Goal: Task Accomplishment & Management: Use online tool/utility

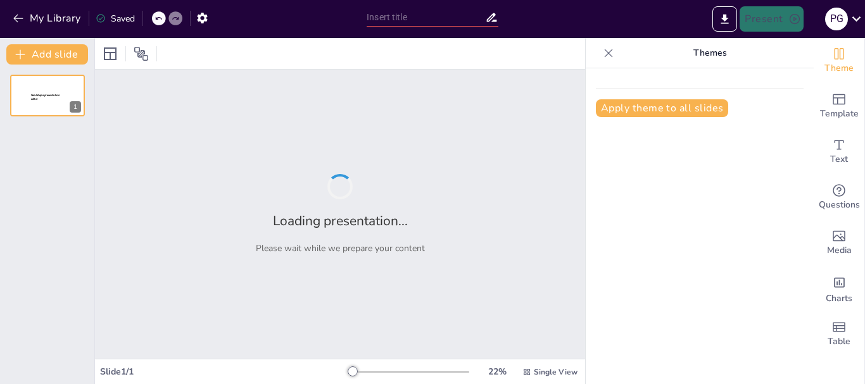
type input "Ciberespacio y Ciudadanía Digital: Navegando Seguro en [DEMOGRAPHIC_DATA]"
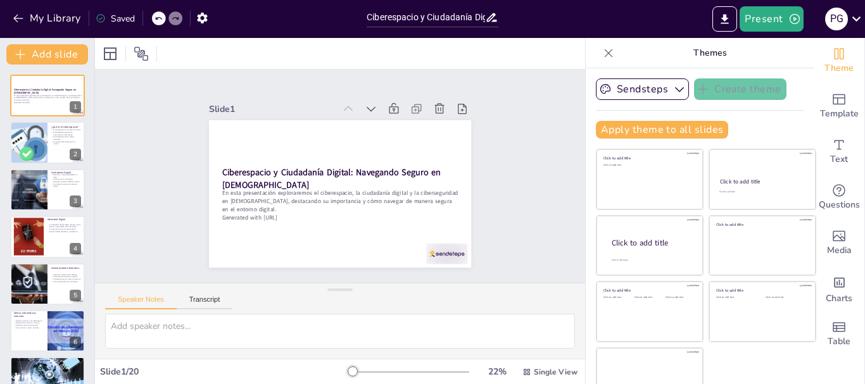
checkbox input "true"
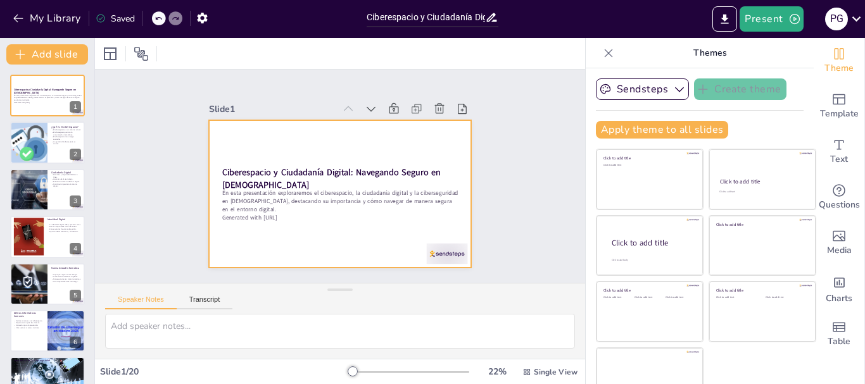
checkbox input "true"
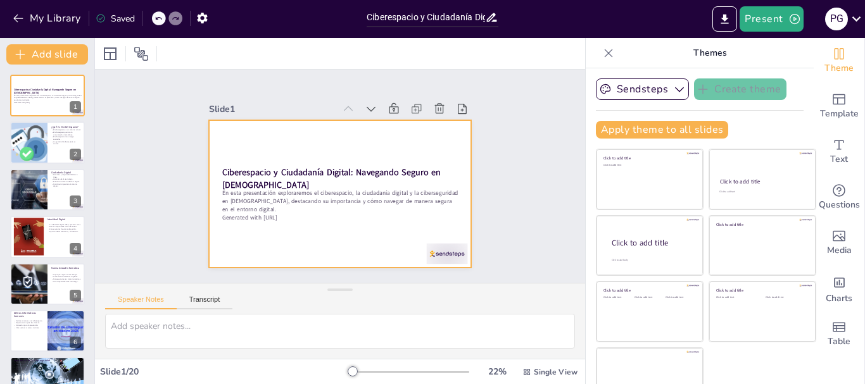
checkbox input "true"
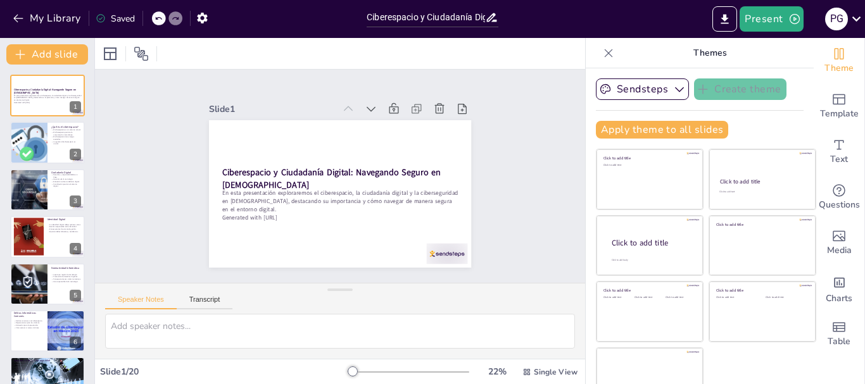
checkbox input "true"
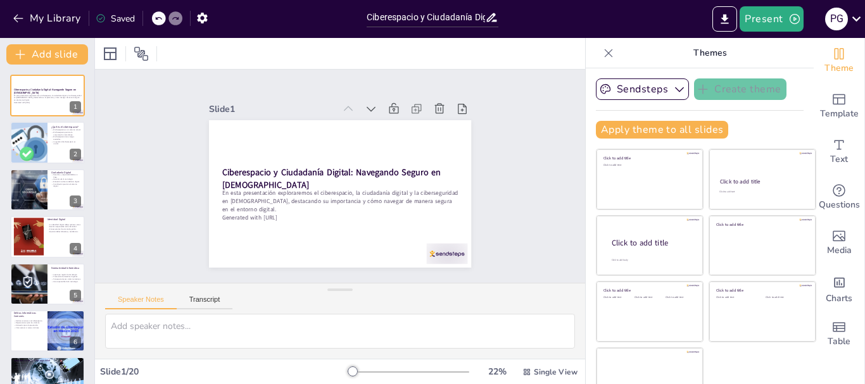
checkbox input "true"
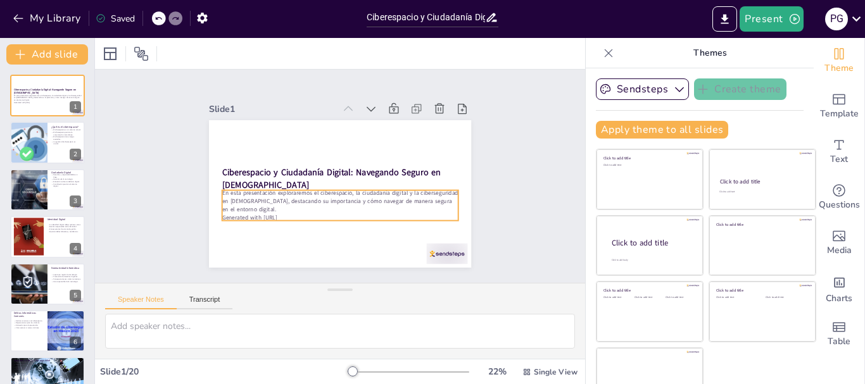
checkbox input "true"
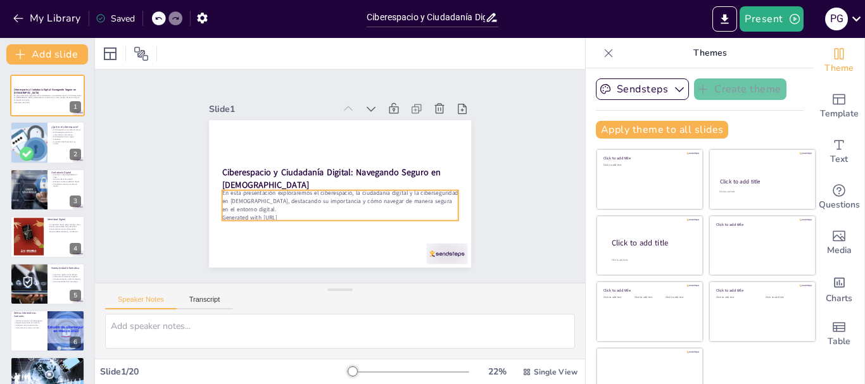
checkbox input "true"
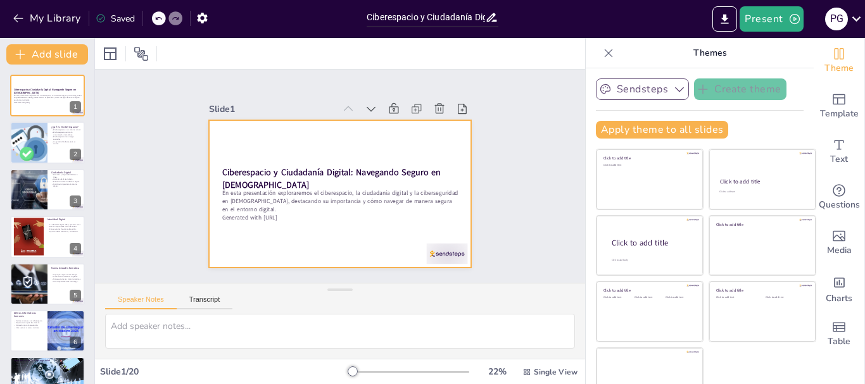
checkbox input "true"
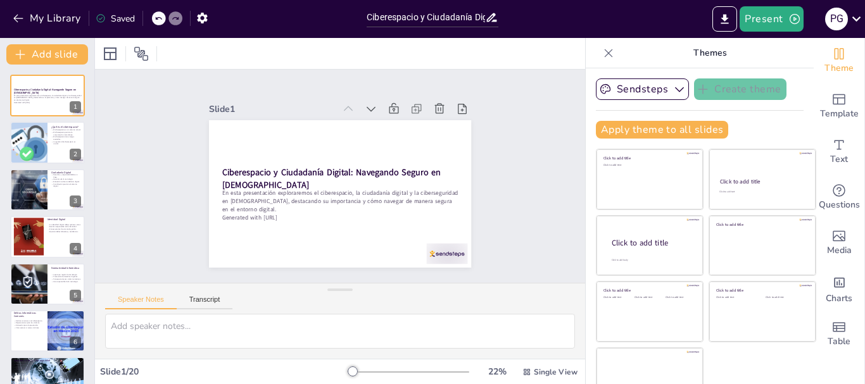
checkbox input "true"
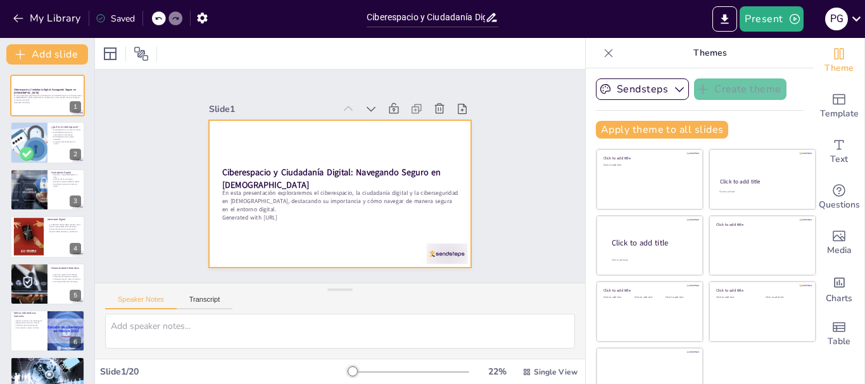
checkbox input "true"
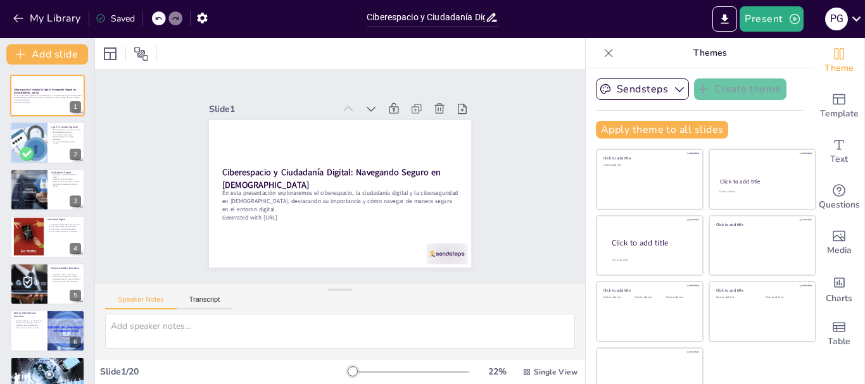
click at [495, 207] on div "Slide 1 Ciberespacio y Ciudadanía Digital: Navegando Seguro en México En esta p…" at bounding box center [340, 176] width 490 height 213
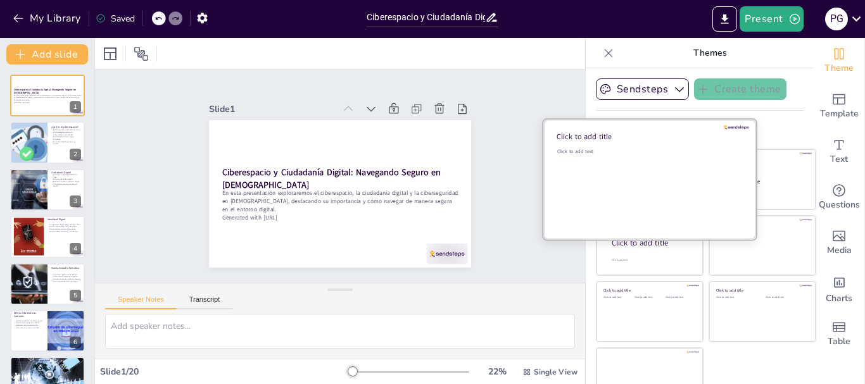
checkbox input "true"
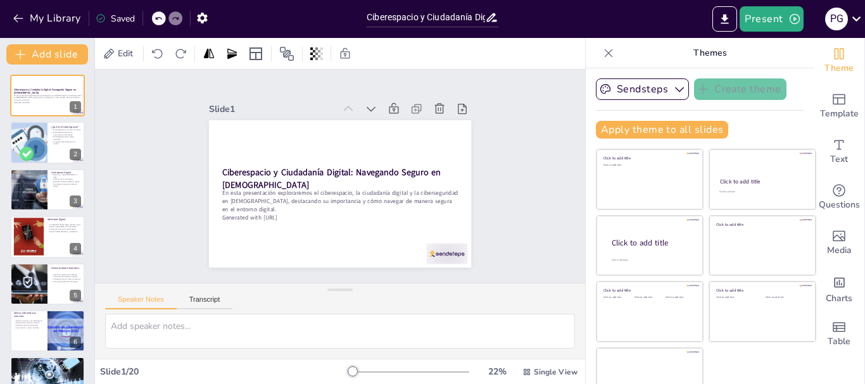
checkbox input "true"
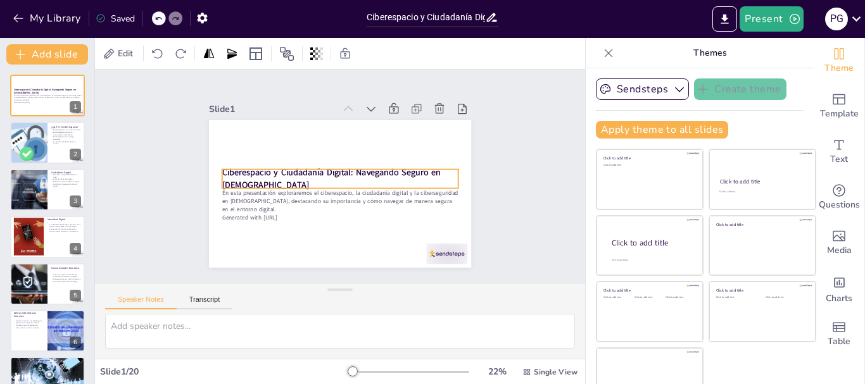
checkbox input "true"
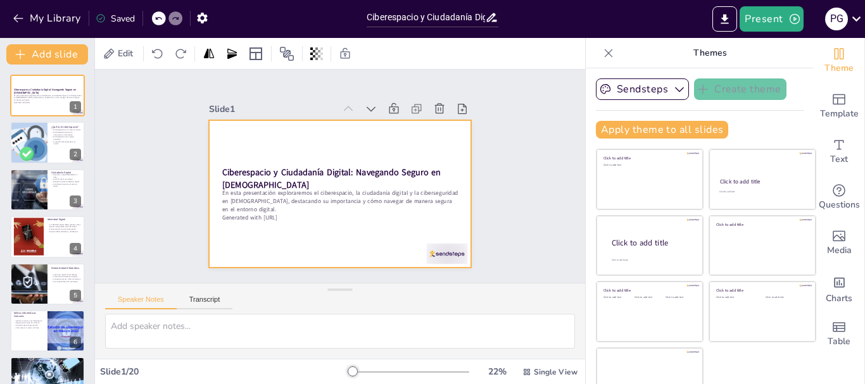
checkbox input "true"
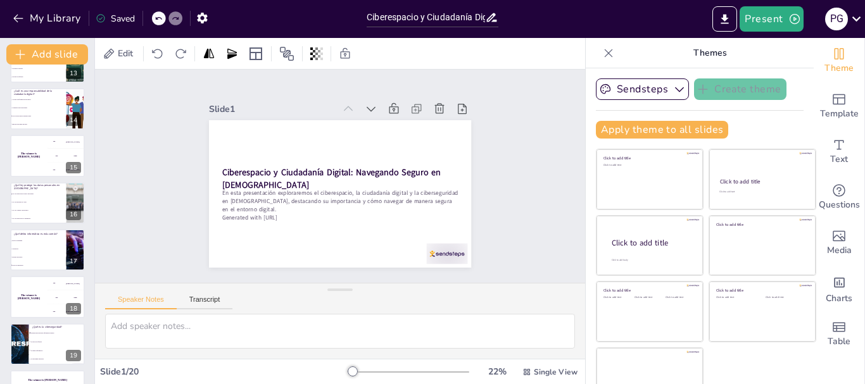
scroll to position [638, 0]
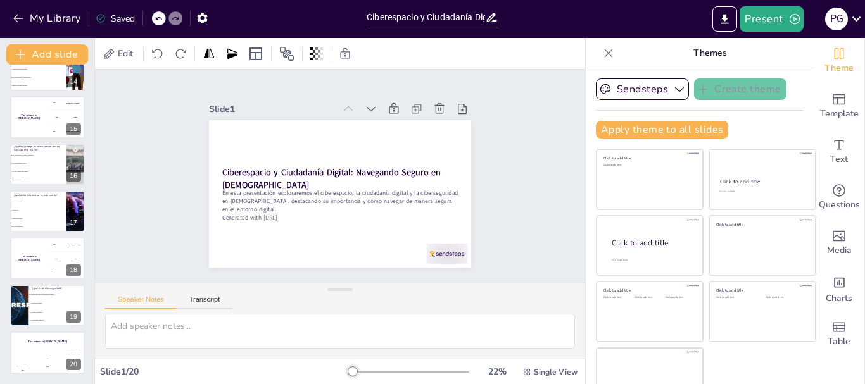
checkbox input "true"
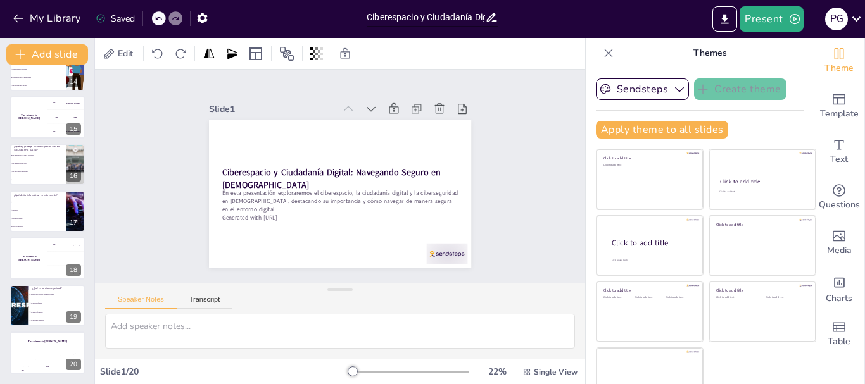
checkbox input "true"
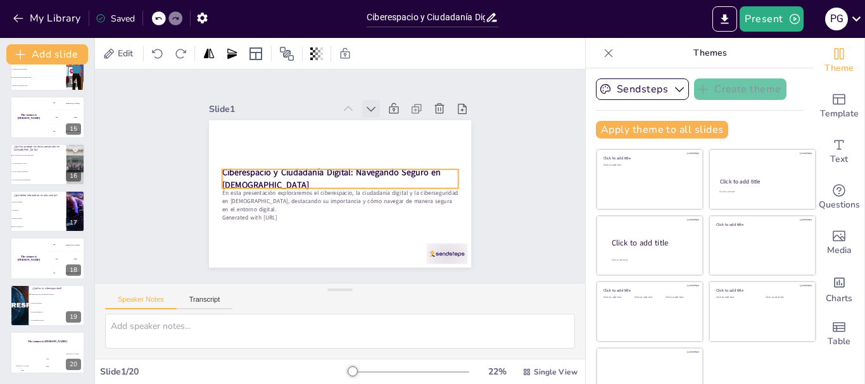
checkbox input "true"
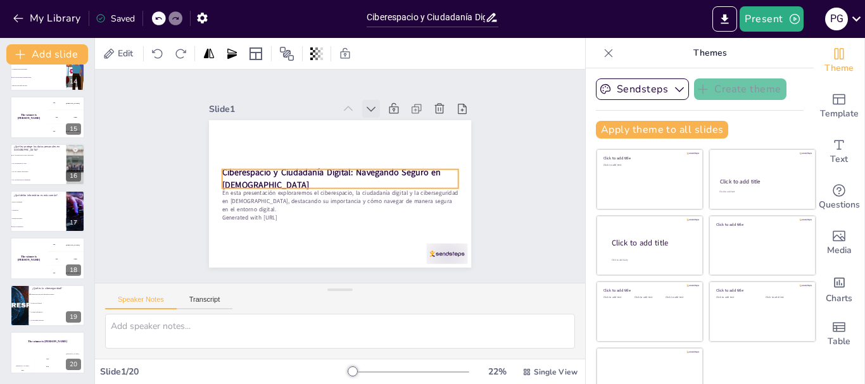
checkbox input "true"
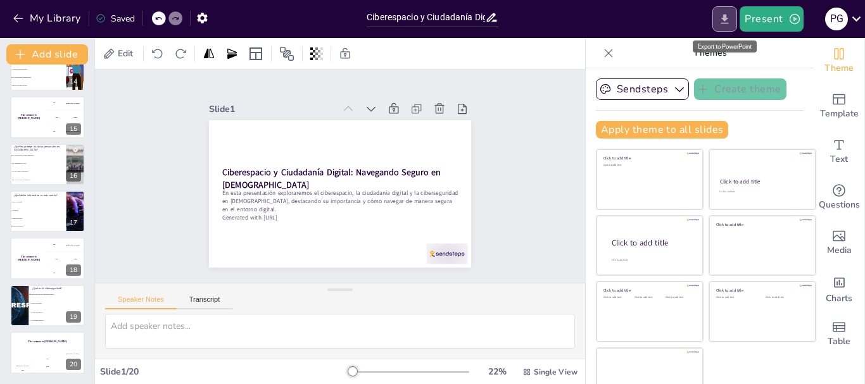
click at [723, 16] on icon "Export to PowerPoint" at bounding box center [724, 19] width 13 height 13
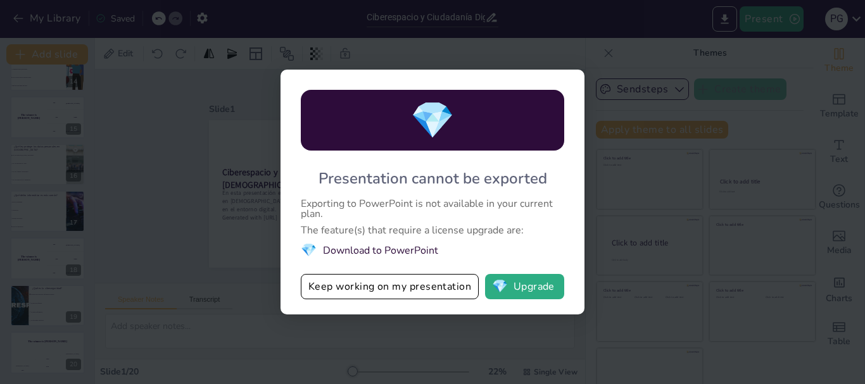
click at [374, 250] on li "💎 Download to PowerPoint" at bounding box center [432, 250] width 263 height 17
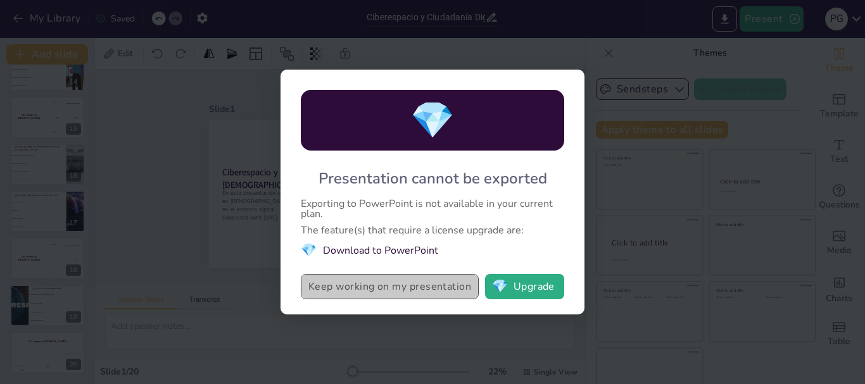
click at [384, 291] on button "Keep working on my presentation" at bounding box center [390, 286] width 178 height 25
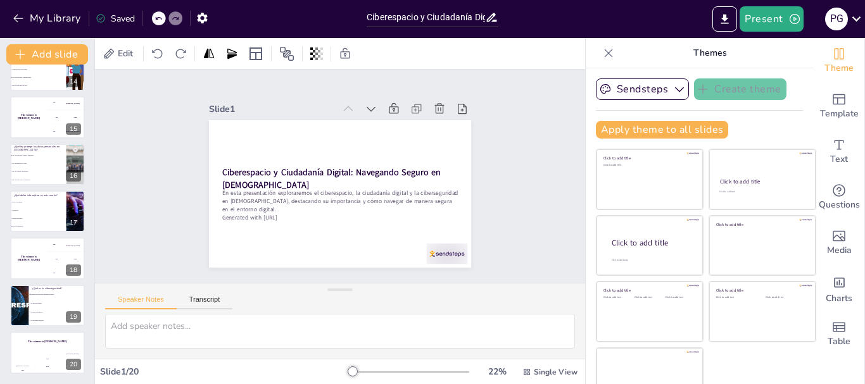
checkbox input "true"
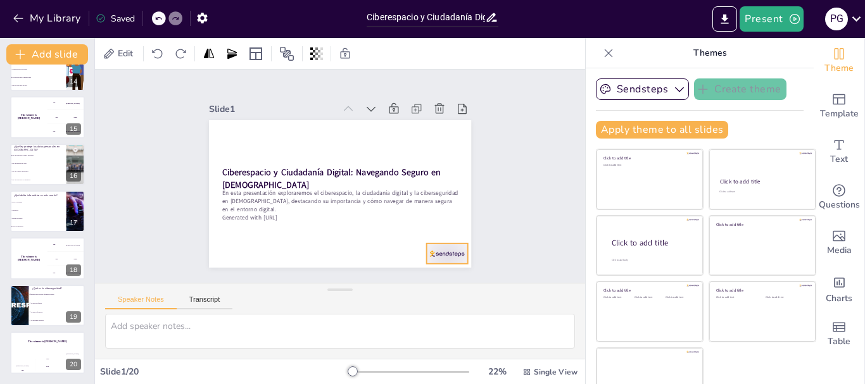
checkbox input "true"
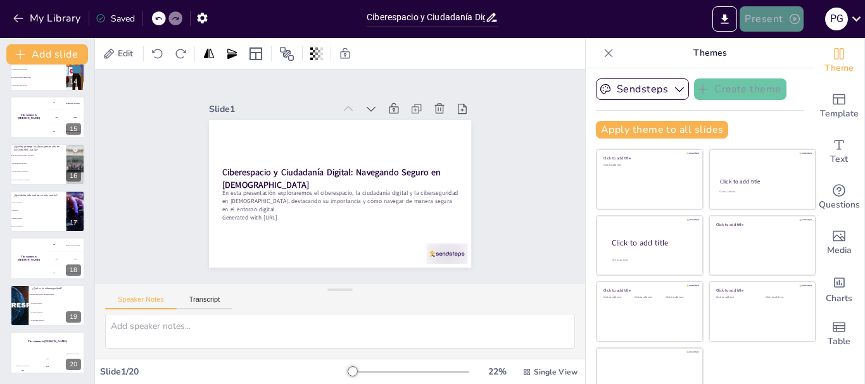
click at [794, 21] on icon "button" at bounding box center [794, 19] width 13 height 13
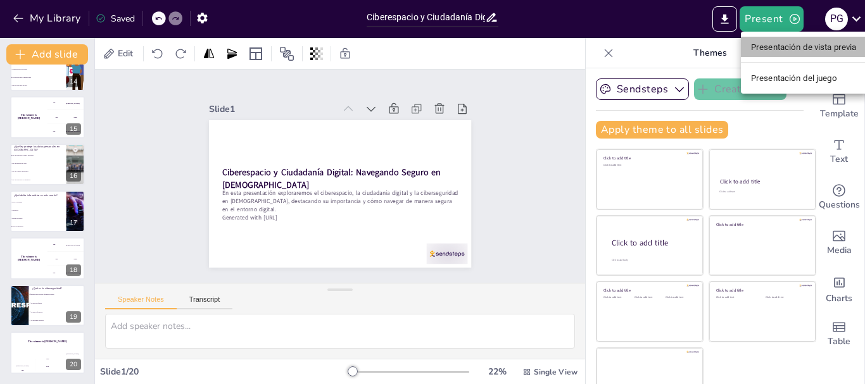
click at [792, 50] on font "Presentación de vista previa" at bounding box center [804, 46] width 106 height 9
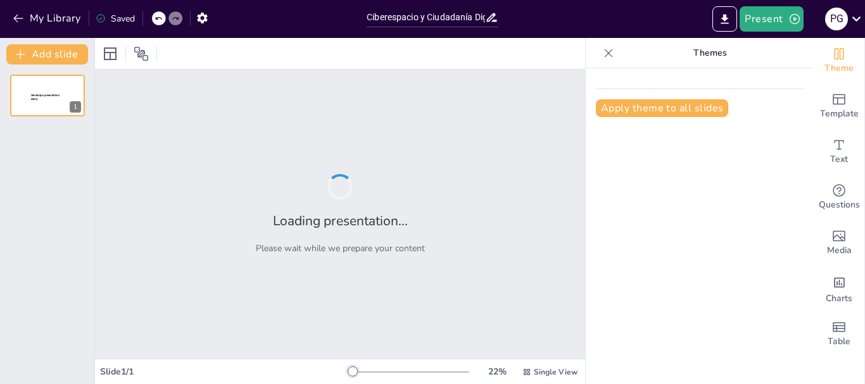
type input "Ciberespacio y Ciudadanía Digital: Navegando Seguro en [DEMOGRAPHIC_DATA]"
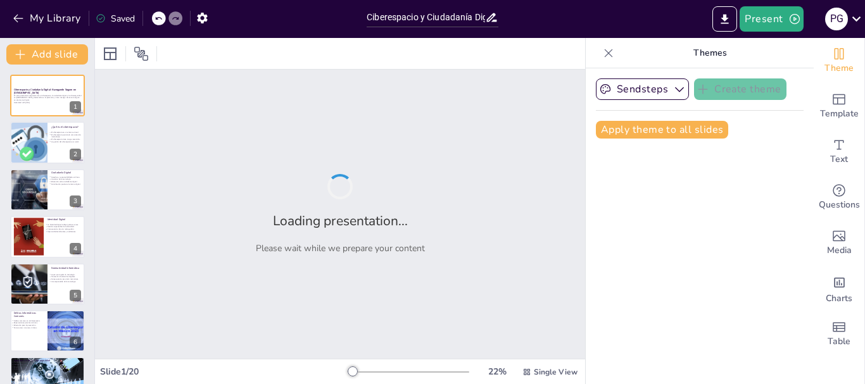
checkbox input "true"
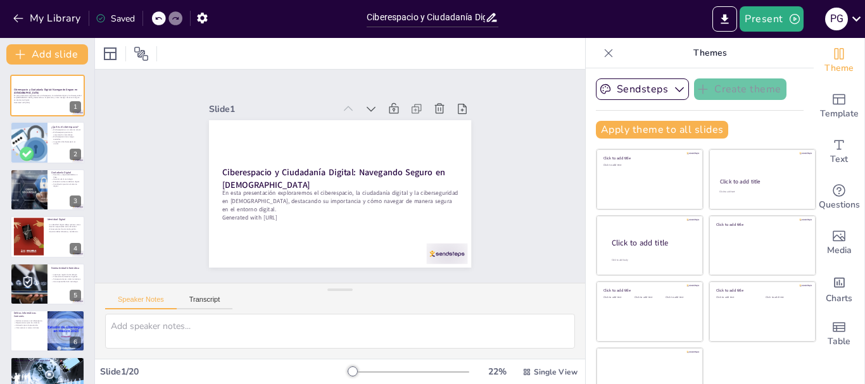
checkbox input "true"
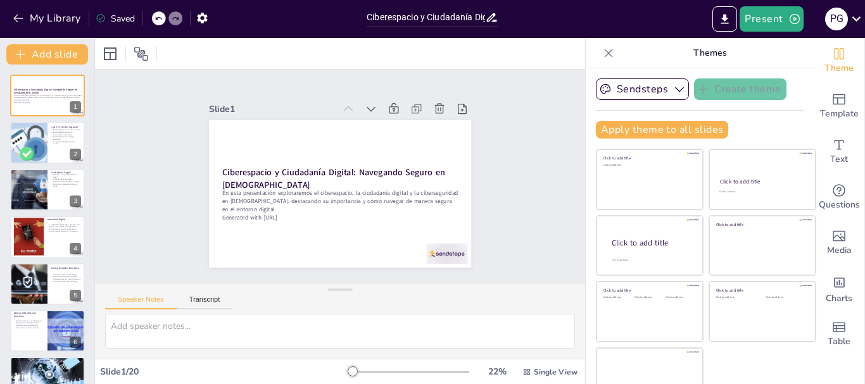
checkbox input "true"
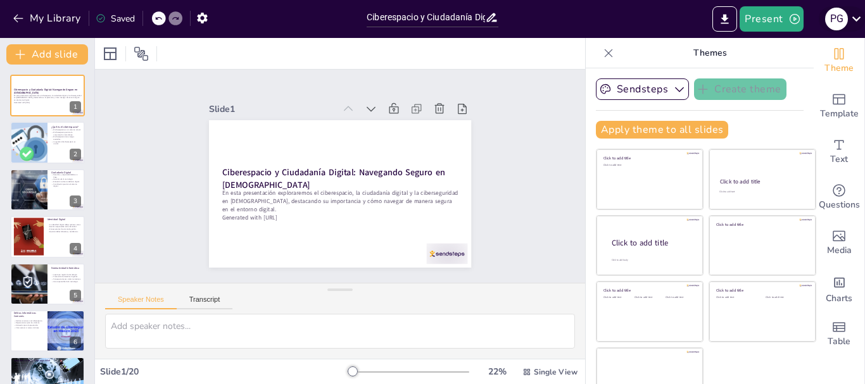
click at [855, 14] on icon at bounding box center [856, 18] width 17 height 17
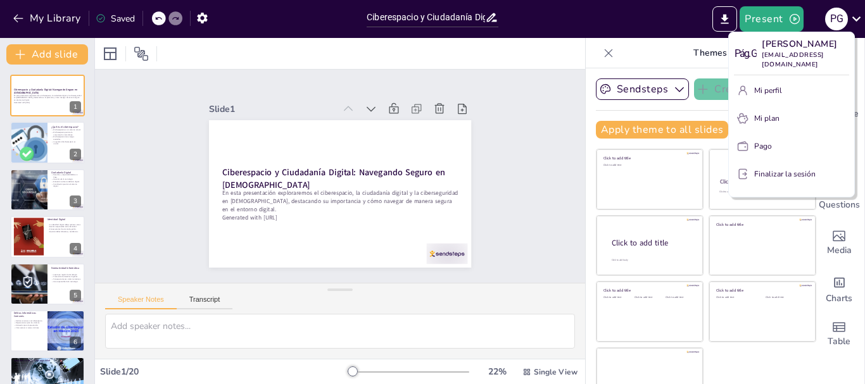
click at [723, 25] on div at bounding box center [432, 192] width 865 height 384
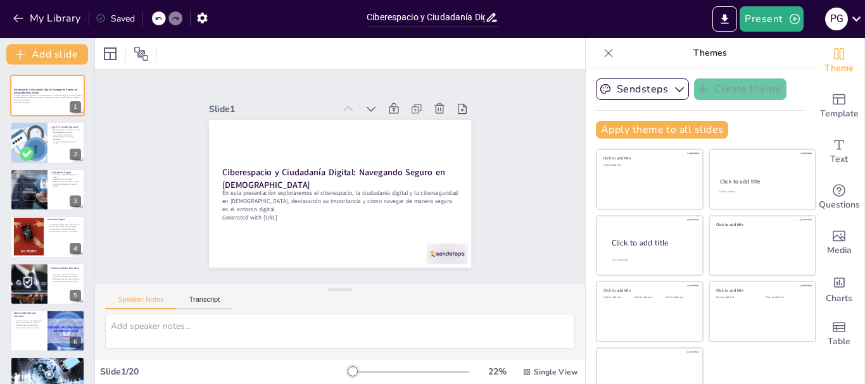
click at [656, 15] on div "Present p G" at bounding box center [685, 18] width 360 height 25
click at [718, 14] on button "Export to PowerPoint" at bounding box center [724, 18] width 25 height 25
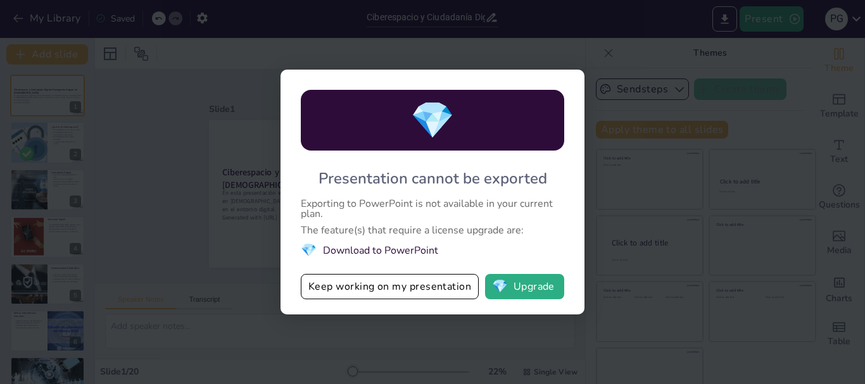
click at [415, 118] on span "💎" at bounding box center [432, 120] width 44 height 49
click at [202, 232] on div "💎 Presentation cannot be exported Exporting to PowerPoint is not available in y…" at bounding box center [432, 192] width 865 height 384
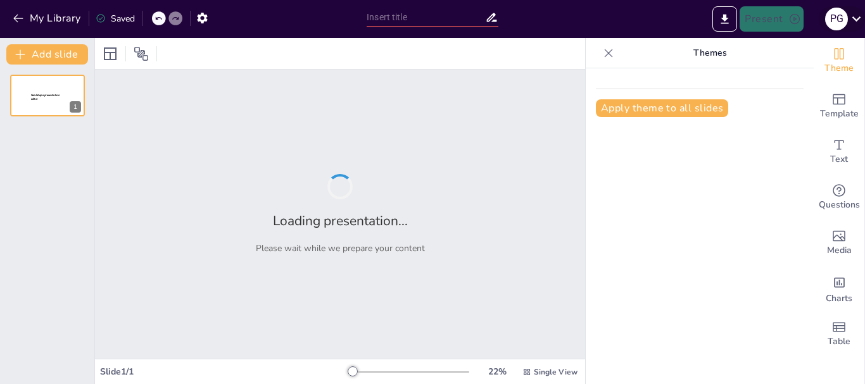
type input "Ciberespacio y Ciudadanía Digital: Navegando Seguro en [DEMOGRAPHIC_DATA]"
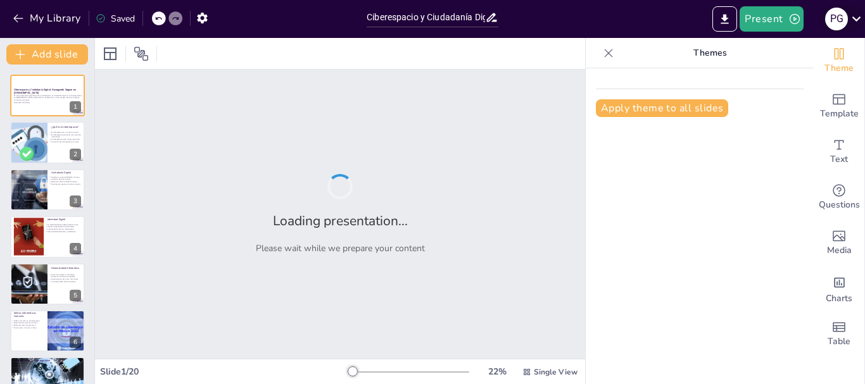
click at [857, 18] on icon at bounding box center [856, 18] width 17 height 17
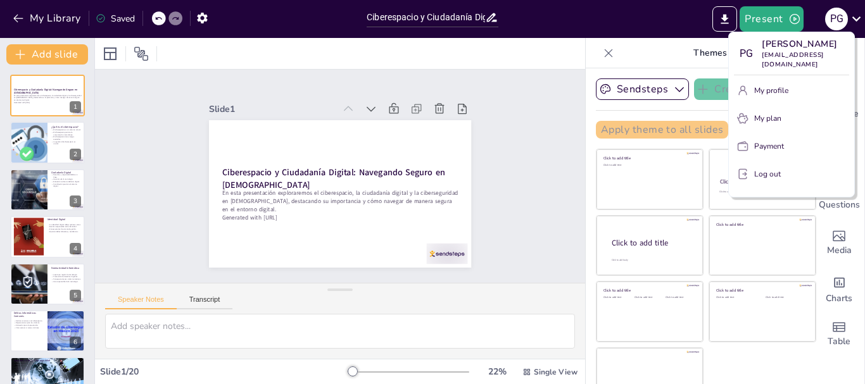
checkbox input "true"
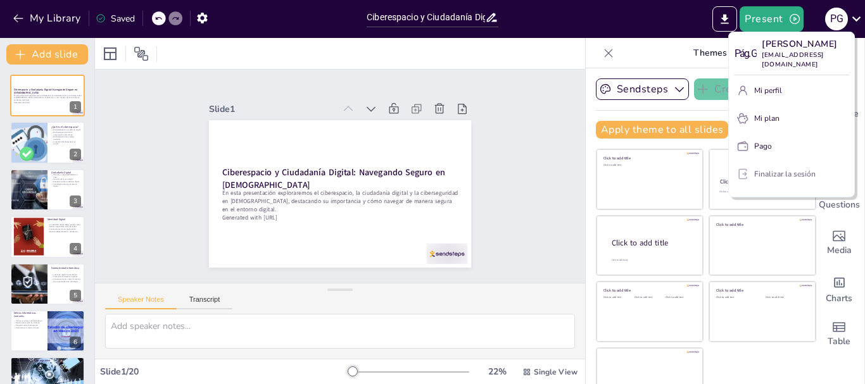
click at [764, 169] on font "Finalizar la sesión" at bounding box center [784, 174] width 61 height 10
